Goal: Information Seeking & Learning: Learn about a topic

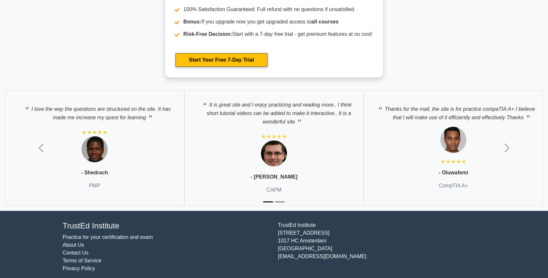
scroll to position [1254, 0]
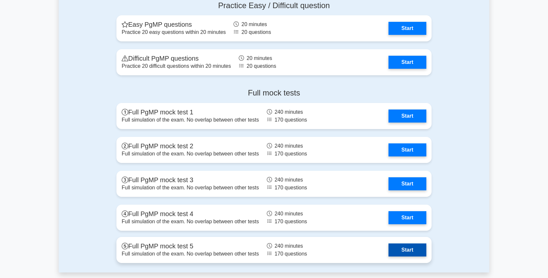
scroll to position [862, 0]
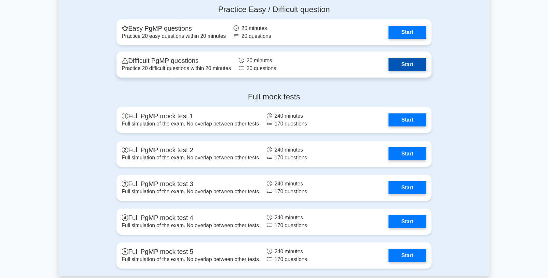
click at [388, 71] on link "Start" at bounding box center [407, 64] width 38 height 13
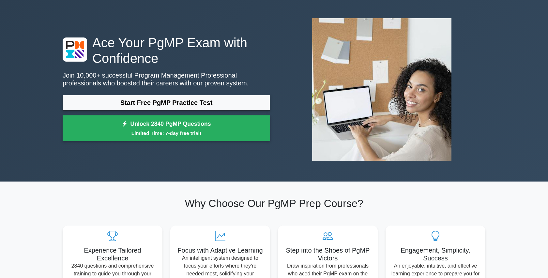
scroll to position [0, 0]
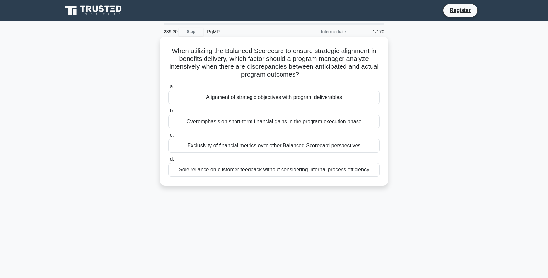
click at [254, 97] on div "Alignment of strategic objectives with program deliverables" at bounding box center [273, 98] width 211 height 14
click at [168, 89] on input "a. Alignment of strategic objectives with program deliverables" at bounding box center [168, 87] width 0 height 4
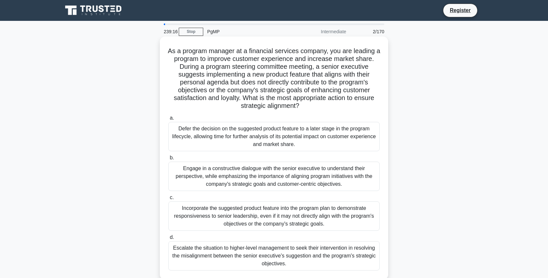
scroll to position [4, 0]
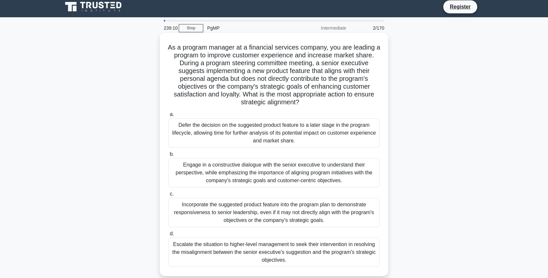
click at [234, 203] on div "Incorporate the suggested product feature into the program plan to demonstrate …" at bounding box center [273, 212] width 211 height 29
click at [168, 196] on input "c. Incorporate the suggested product feature into the program plan to demonstra…" at bounding box center [168, 194] width 0 height 4
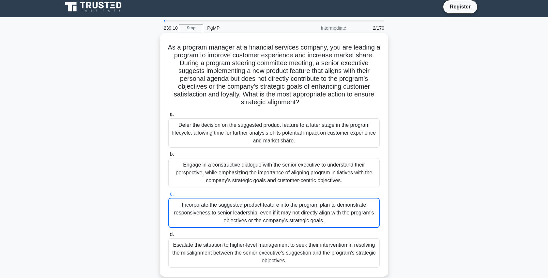
scroll to position [0, 0]
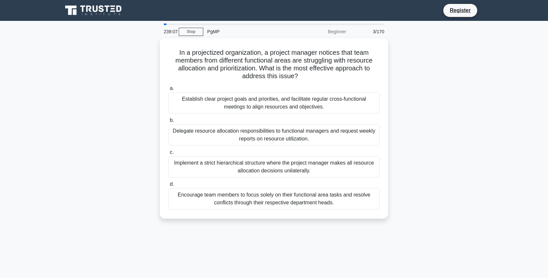
click at [335, 32] on div "Beginner" at bounding box center [321, 31] width 57 height 13
click at [196, 30] on link "Stop" at bounding box center [191, 32] width 24 height 8
